Goal: Task Accomplishment & Management: Manage account settings

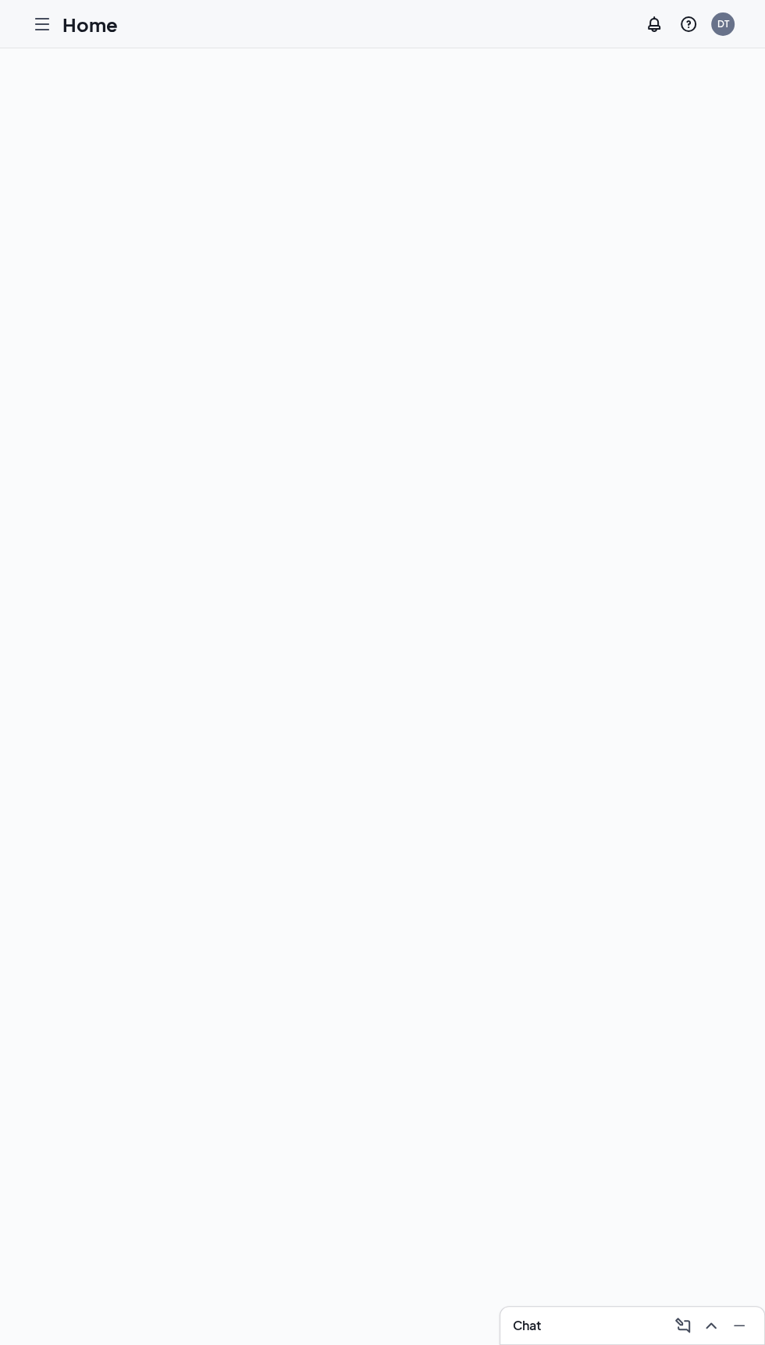
click at [36, 23] on icon "Hamburger" at bounding box center [42, 24] width 12 height 11
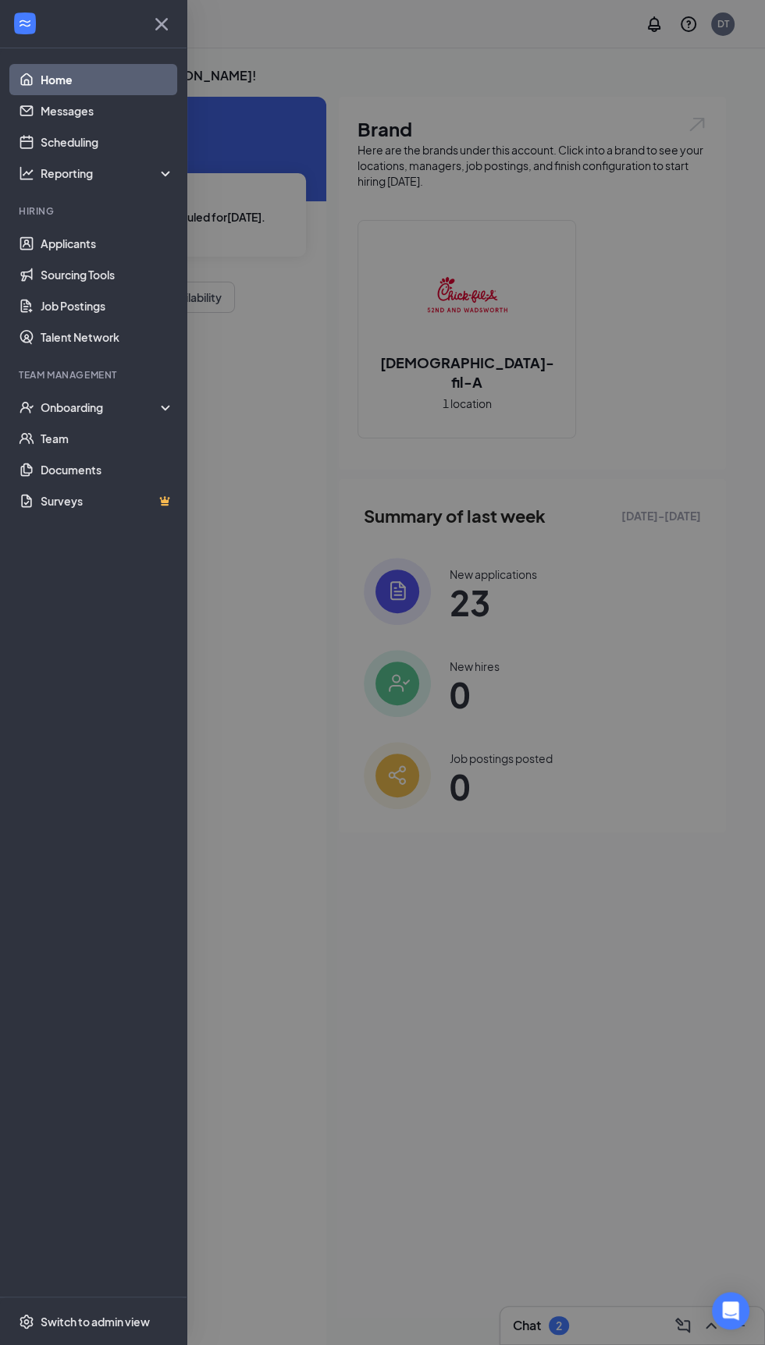
click at [161, 23] on icon "Cross" at bounding box center [161, 23] width 12 height 12
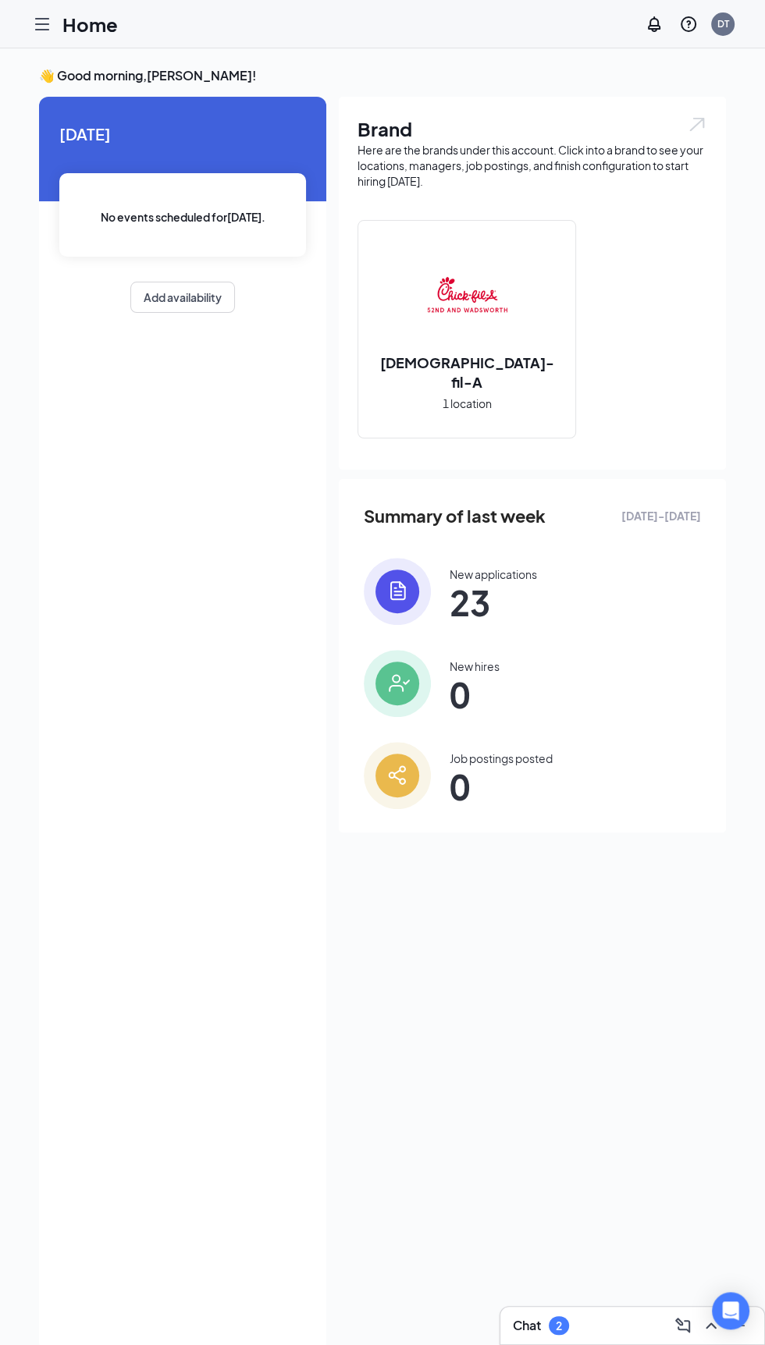
click at [38, 25] on icon "Hamburger" at bounding box center [42, 24] width 19 height 19
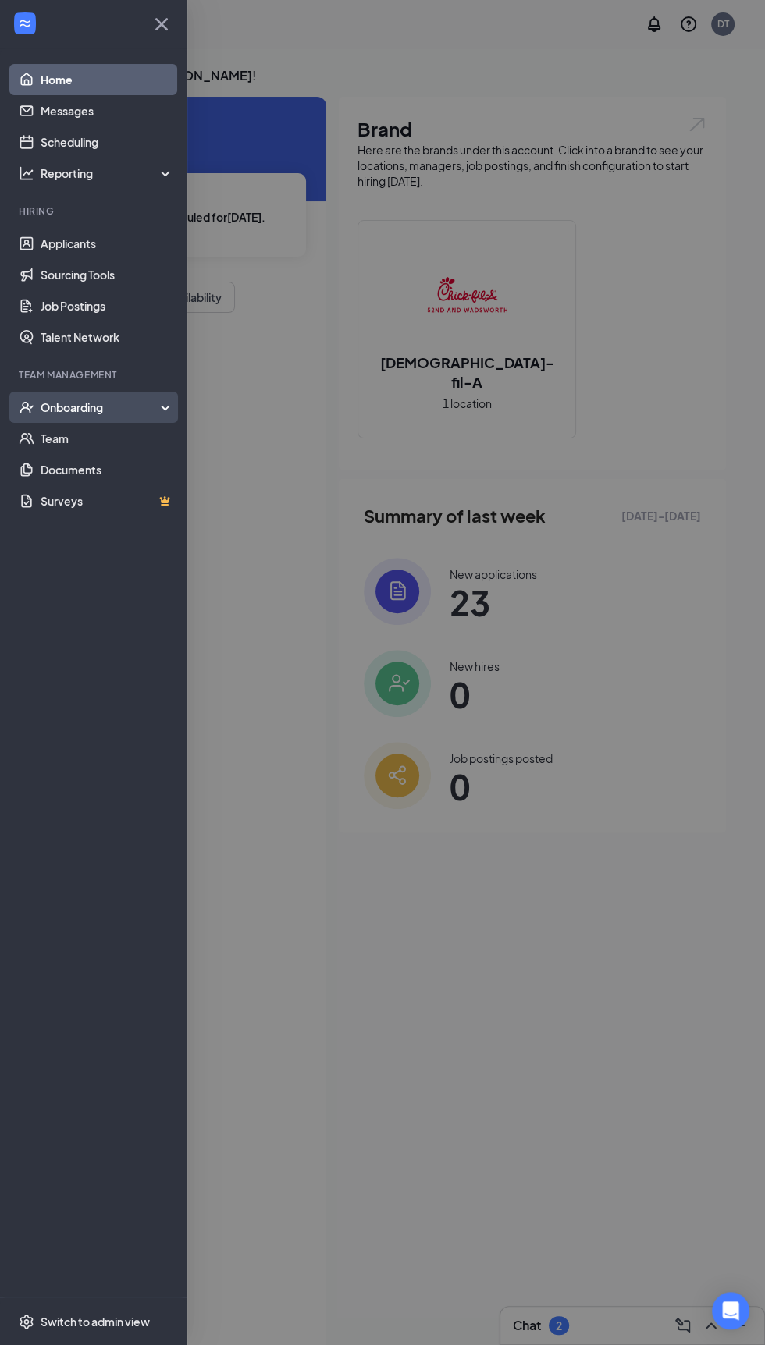
click at [124, 407] on div "Onboarding" at bounding box center [101, 407] width 120 height 16
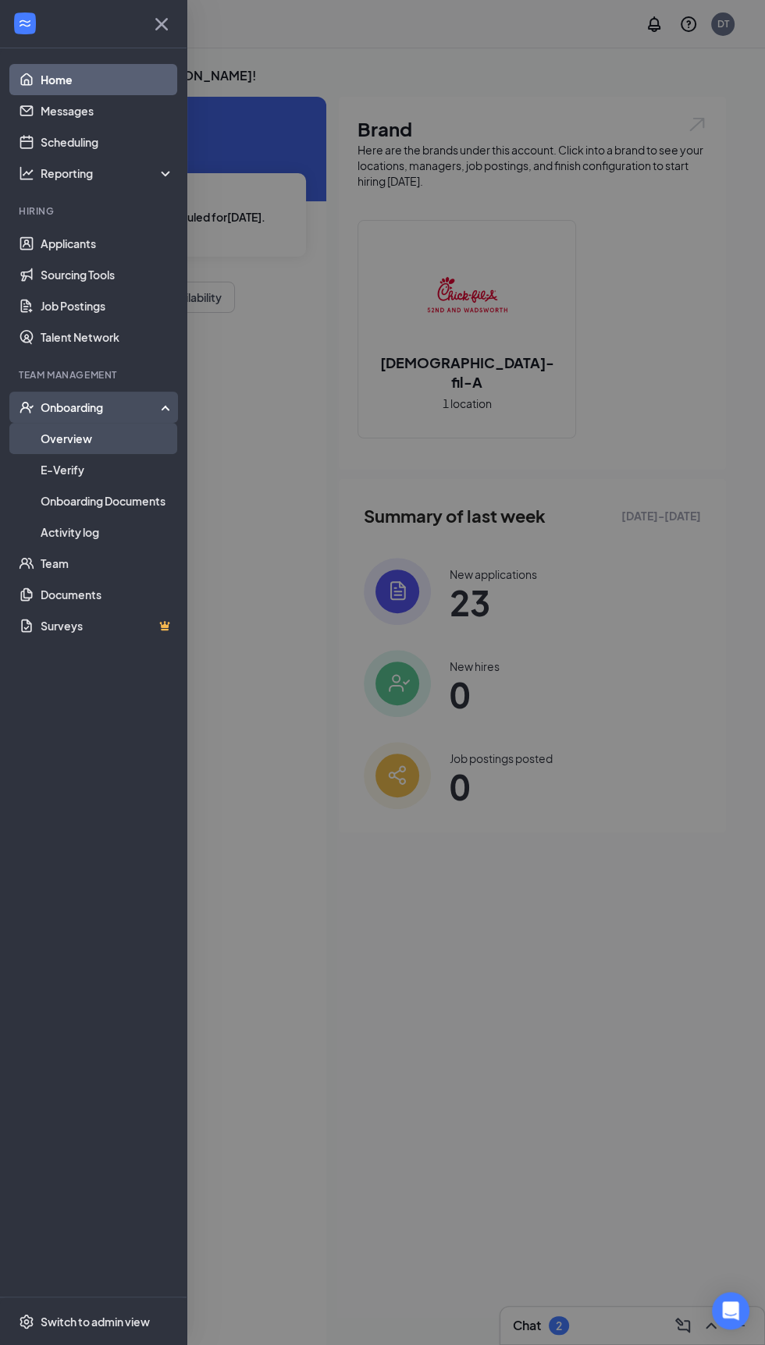
click at [110, 428] on link "Overview" at bounding box center [107, 438] width 133 height 31
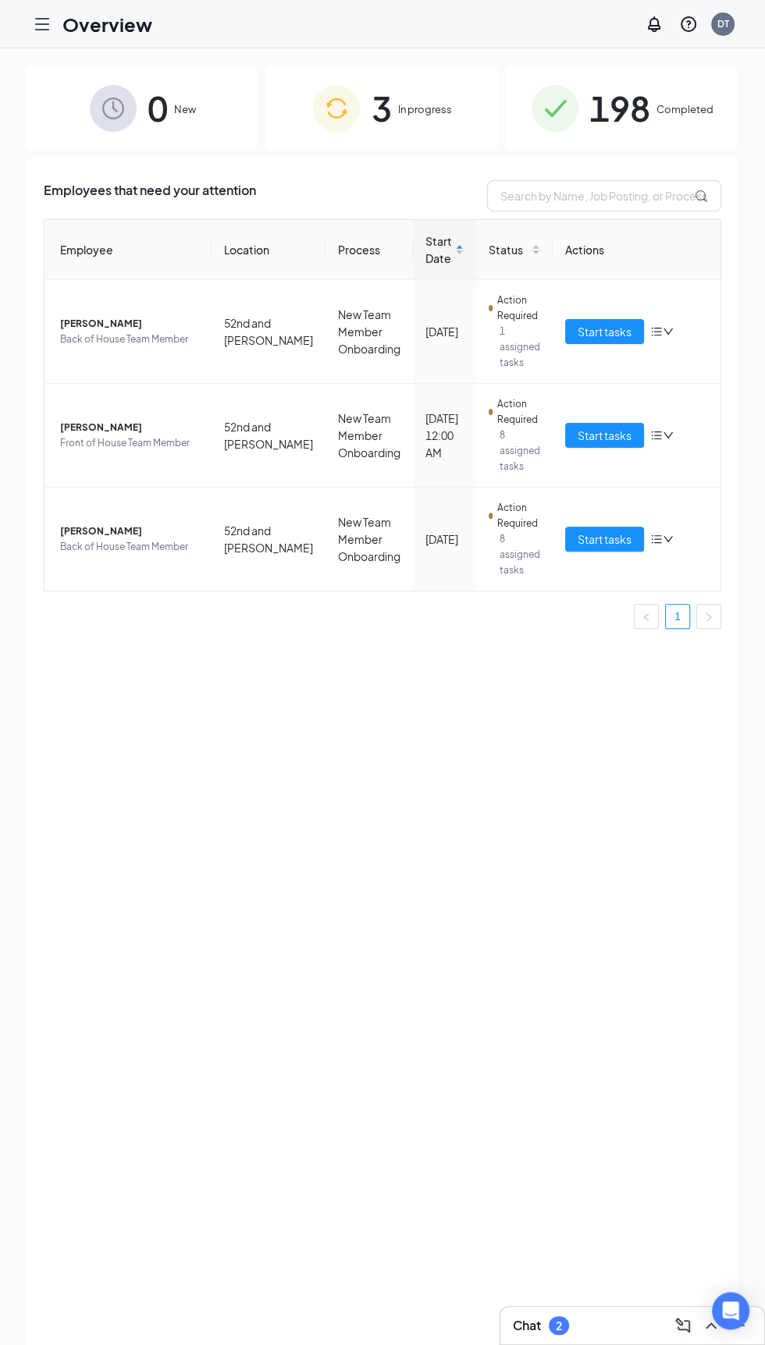
click at [392, 118] on div "3 In progress" at bounding box center [382, 108] width 232 height 82
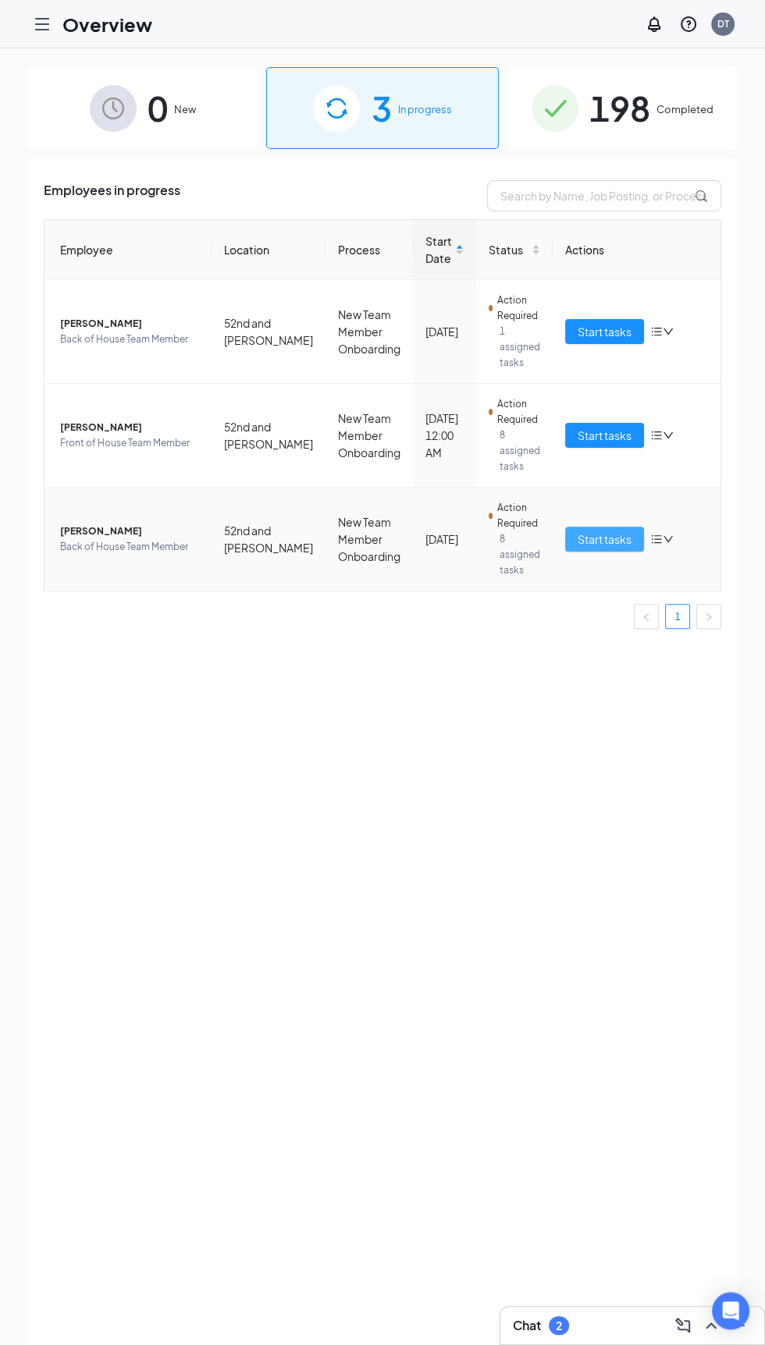
click at [630, 538] on span "Start tasks" at bounding box center [604, 539] width 54 height 17
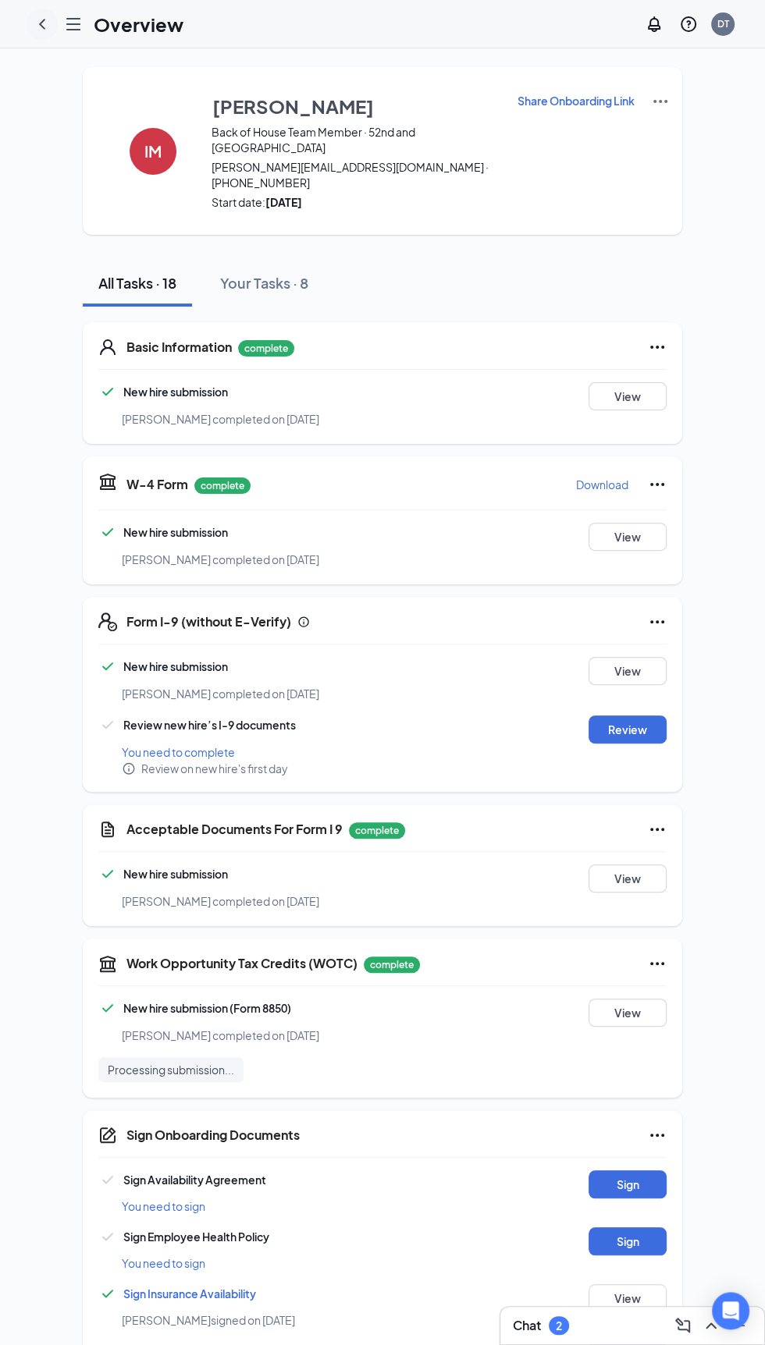
click at [41, 23] on icon "ChevronLeft" at bounding box center [42, 24] width 19 height 19
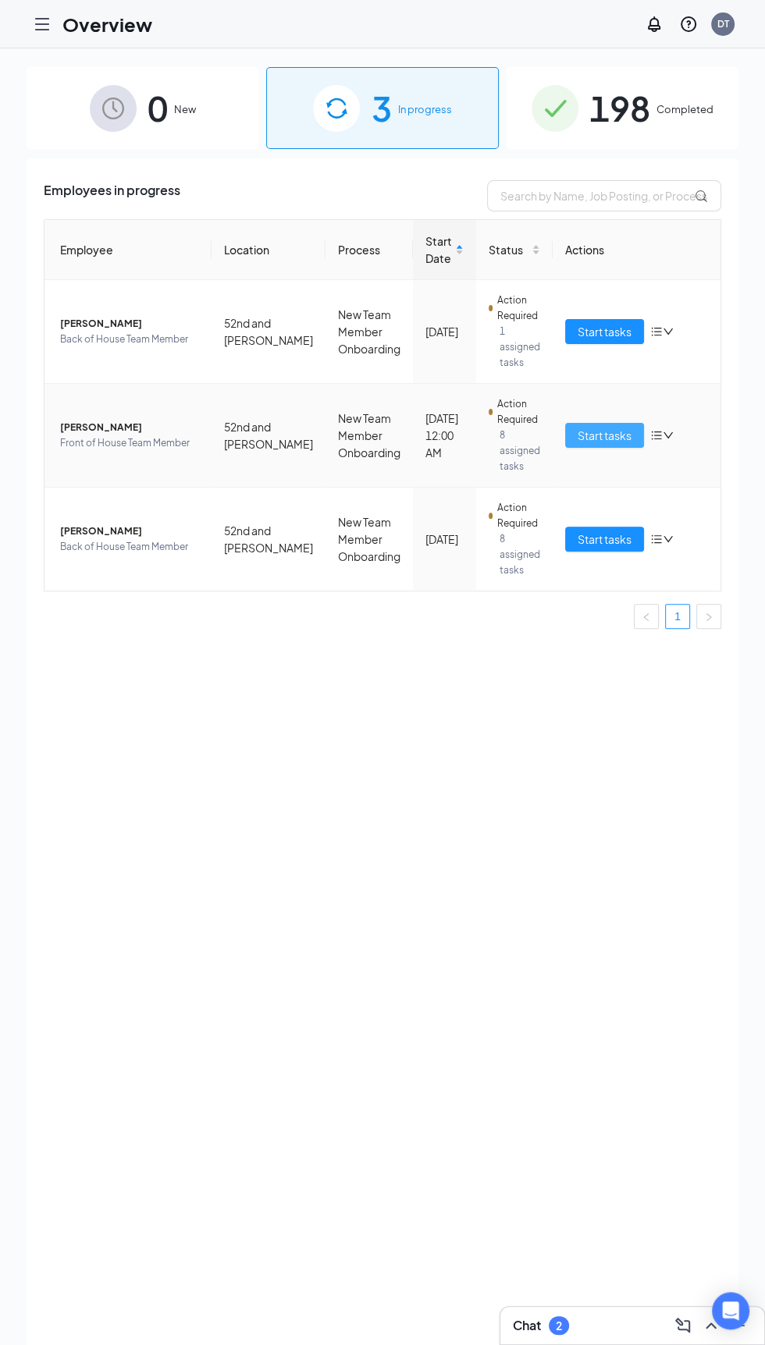
click at [622, 433] on span "Start tasks" at bounding box center [604, 435] width 54 height 17
